Goal: Transaction & Acquisition: Purchase product/service

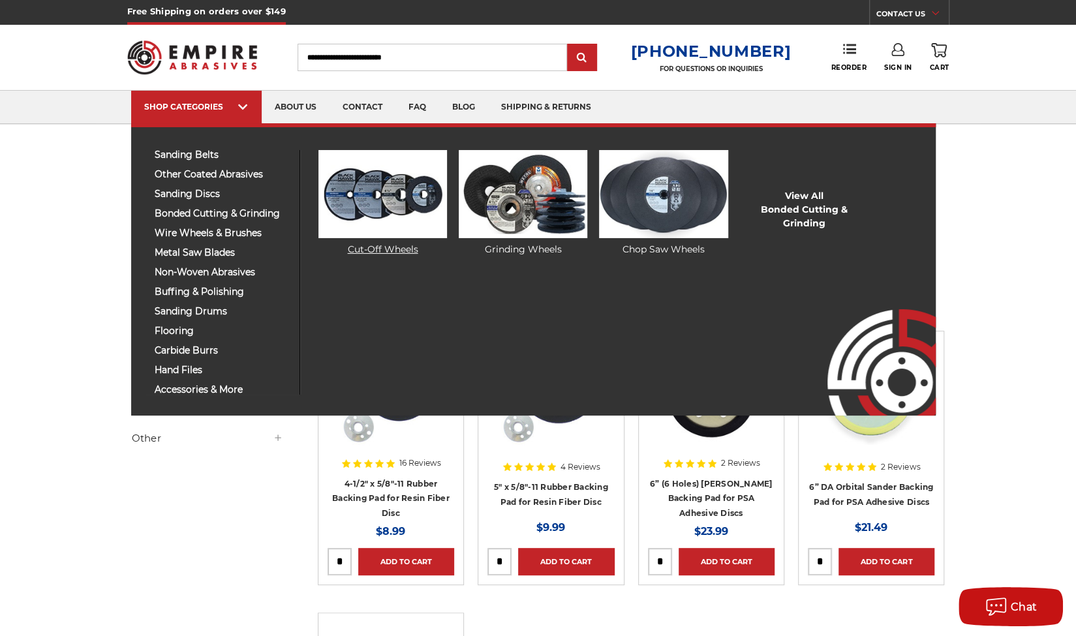
click at [376, 247] on link "Cut-Off Wheels" at bounding box center [382, 203] width 129 height 106
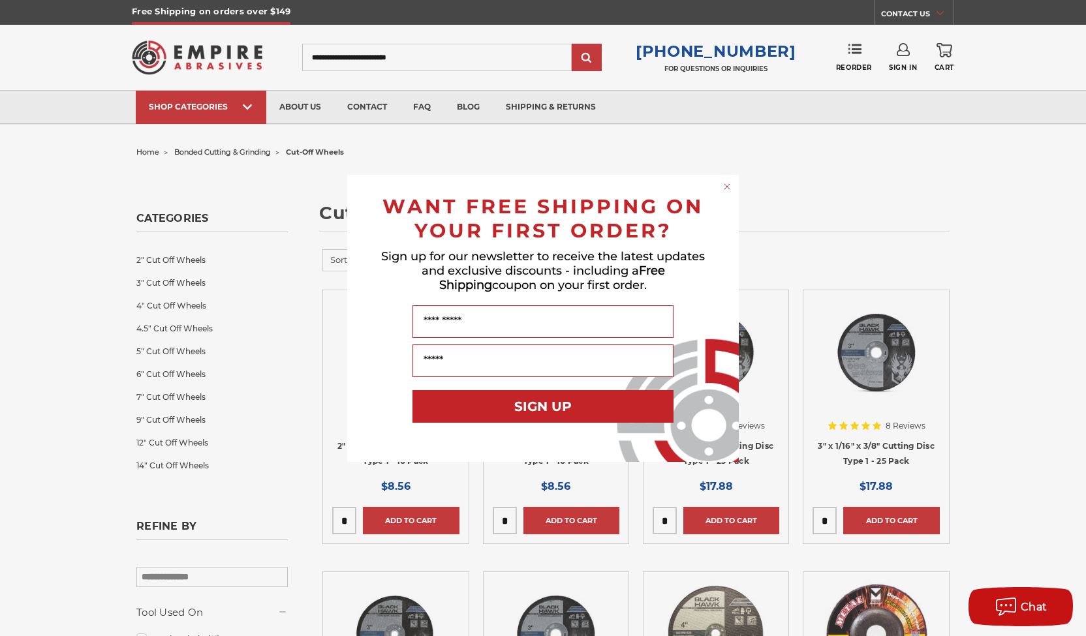
click at [726, 185] on circle "Close dialog" at bounding box center [727, 186] width 12 height 12
